Goal: Transaction & Acquisition: Purchase product/service

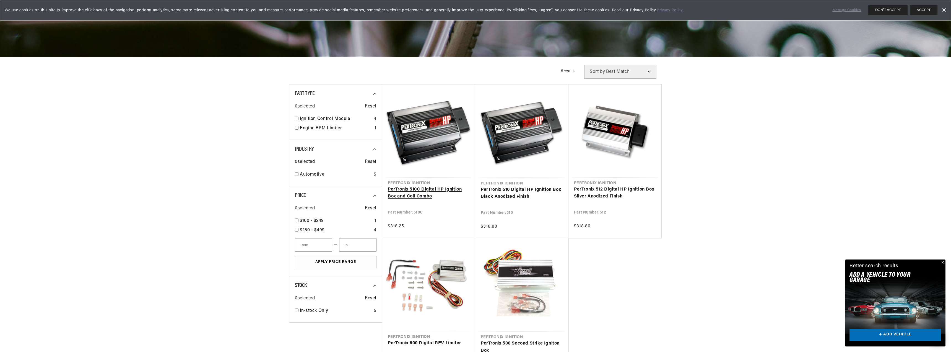
click at [431, 186] on link "PerTronix 510C Digital HP Ignition Box and Coil Combo" at bounding box center [429, 193] width 82 height 14
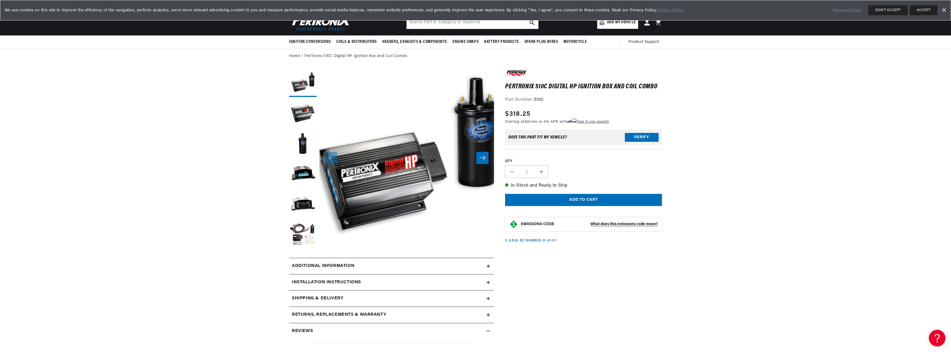
scroll to position [28, 0]
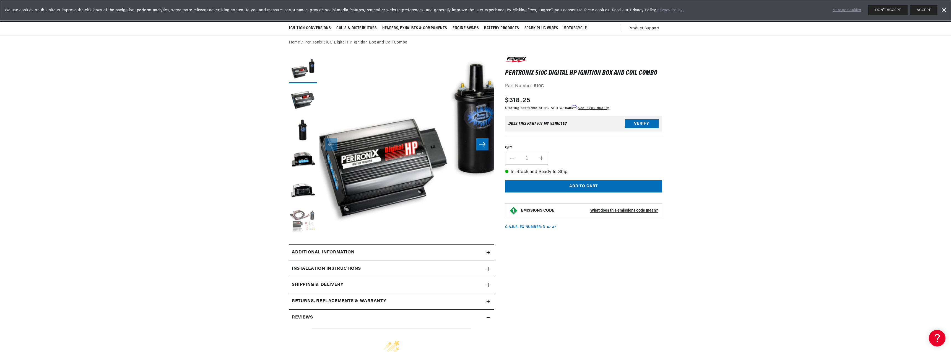
click at [304, 217] on button "Load image 6 in gallery view" at bounding box center [303, 222] width 28 height 28
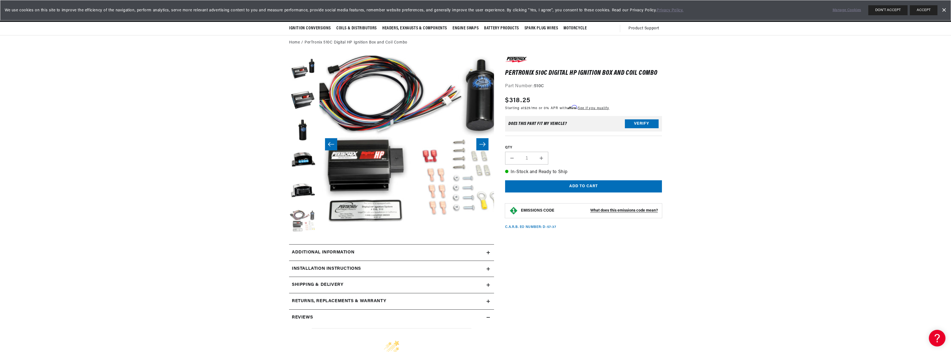
scroll to position [0, 207]
click at [335, 267] on h2 "Installation instructions" at bounding box center [326, 268] width 69 height 7
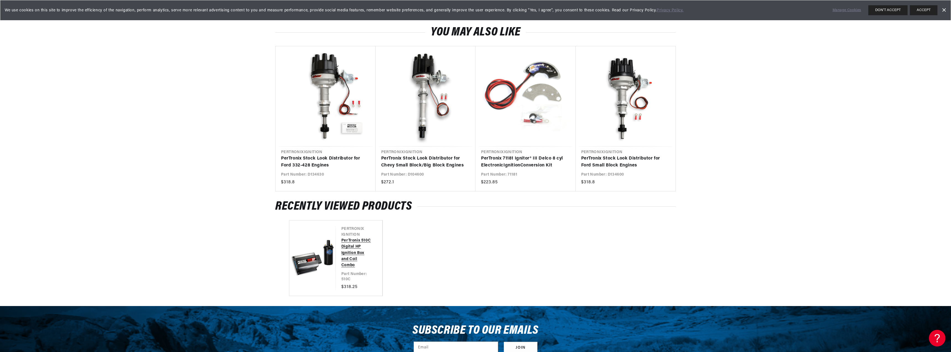
scroll to position [0, 89]
click at [350, 249] on link "PerTronix 510C Digital HP Ignition Box and Coil Combo" at bounding box center [356, 252] width 30 height 31
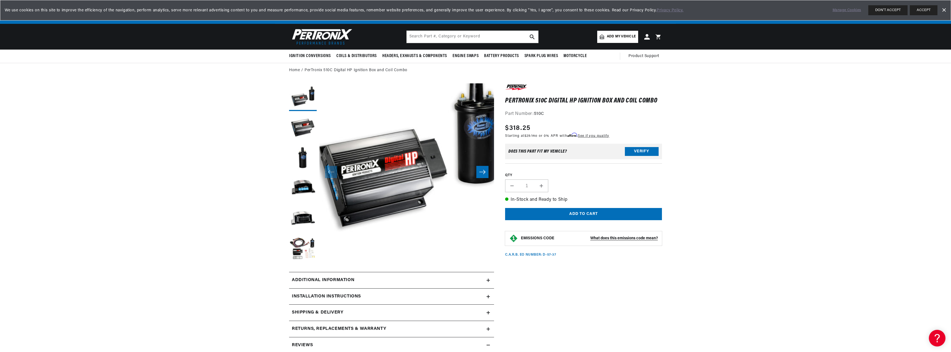
drag, startPoint x: 706, startPoint y: 0, endPoint x: 321, endPoint y: 36, distance: 386.7
click at [321, 36] on img at bounding box center [321, 36] width 64 height 19
